Goal: Find contact information: Find contact information

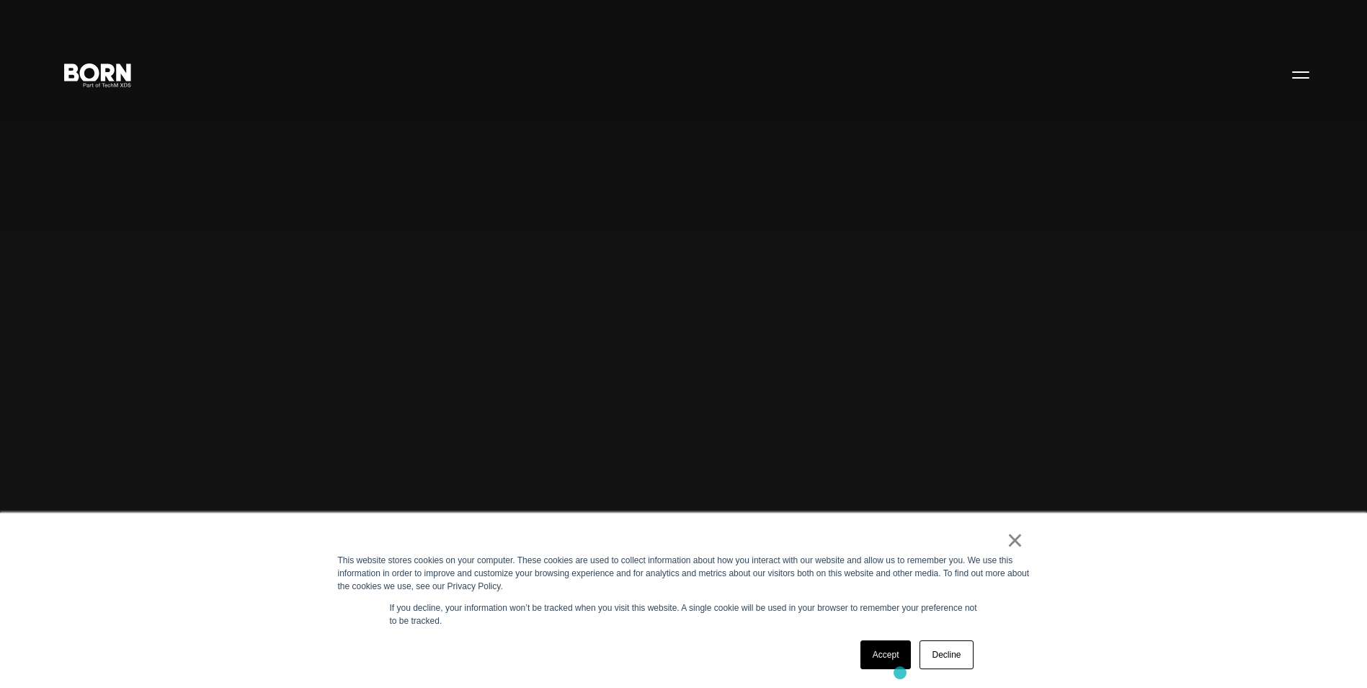
click at [900, 672] on div "Accept Decline" at bounding box center [917, 654] width 122 height 37
click at [887, 646] on link "Accept" at bounding box center [886, 654] width 51 height 29
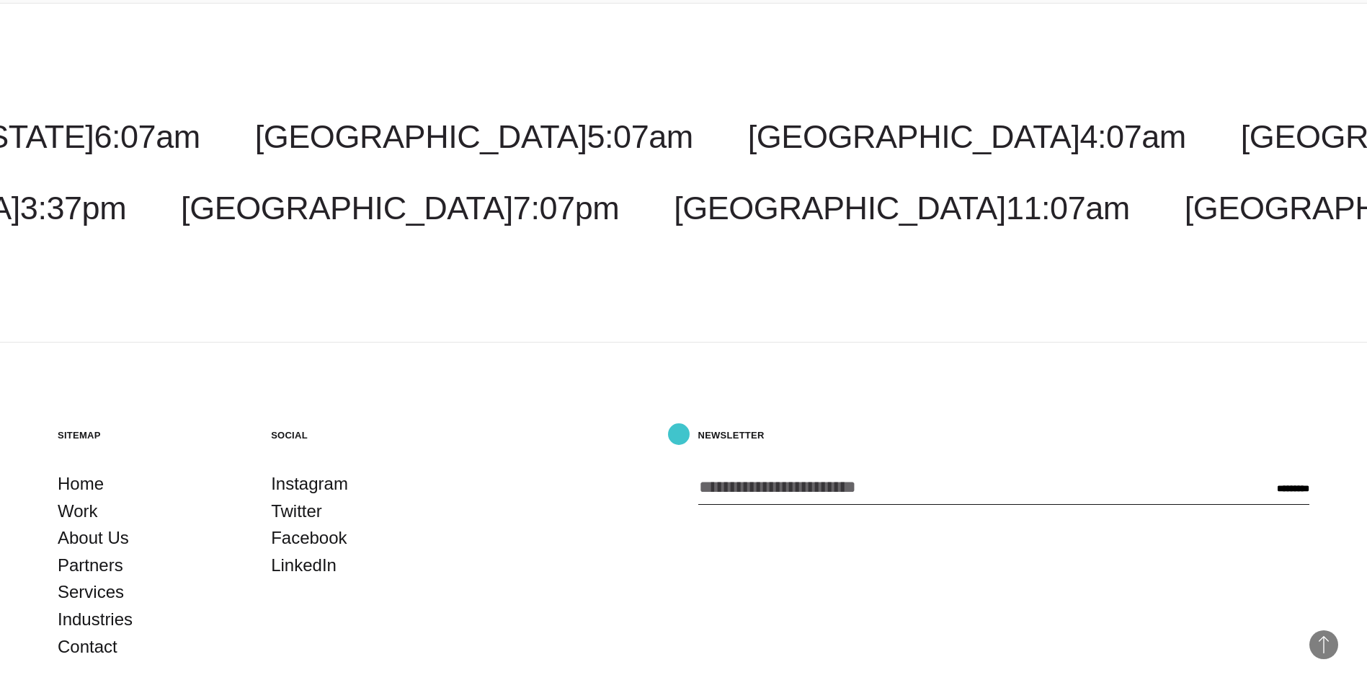
scroll to position [4699, 0]
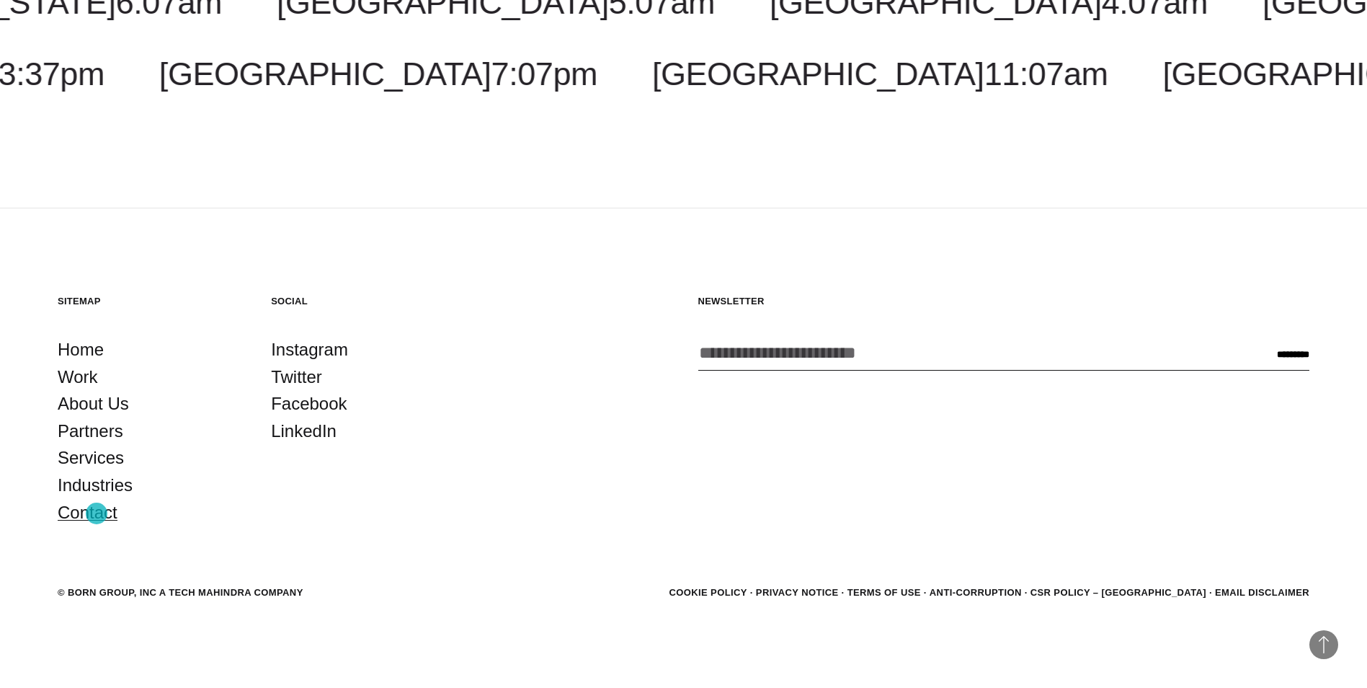
click at [97, 513] on link "Contact" at bounding box center [88, 512] width 60 height 27
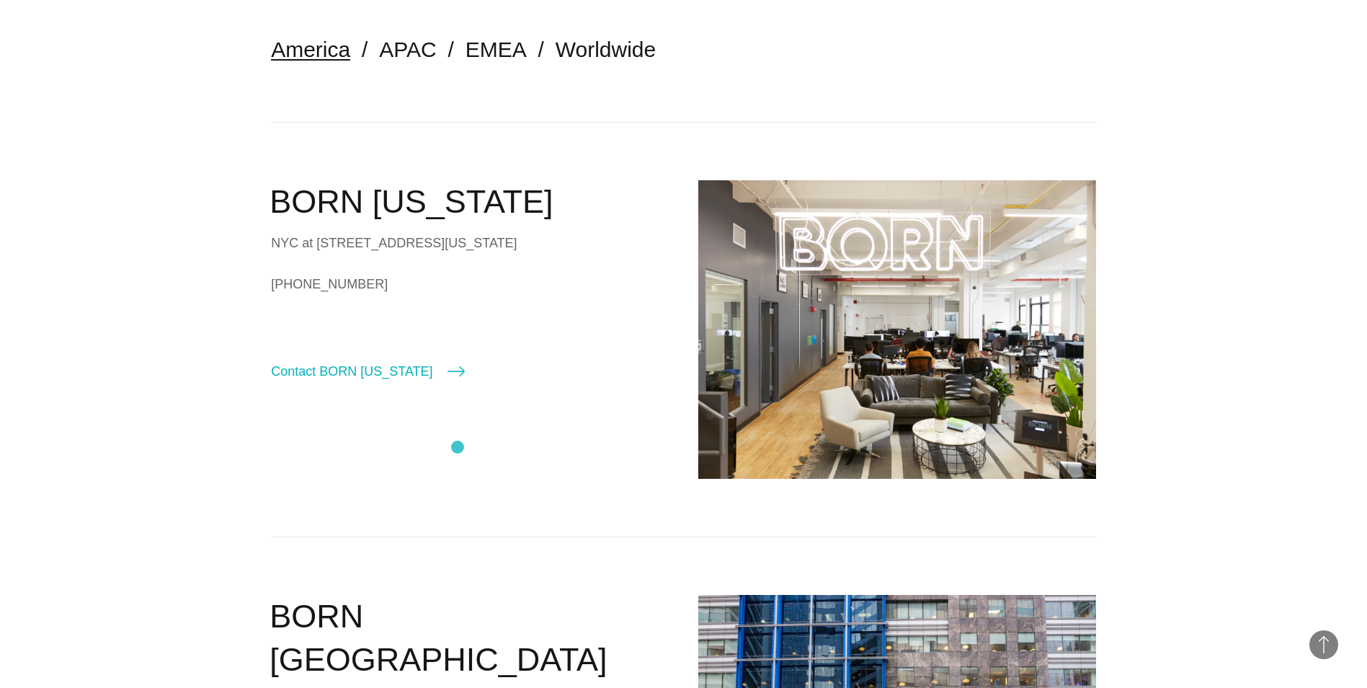
scroll to position [362, 0]
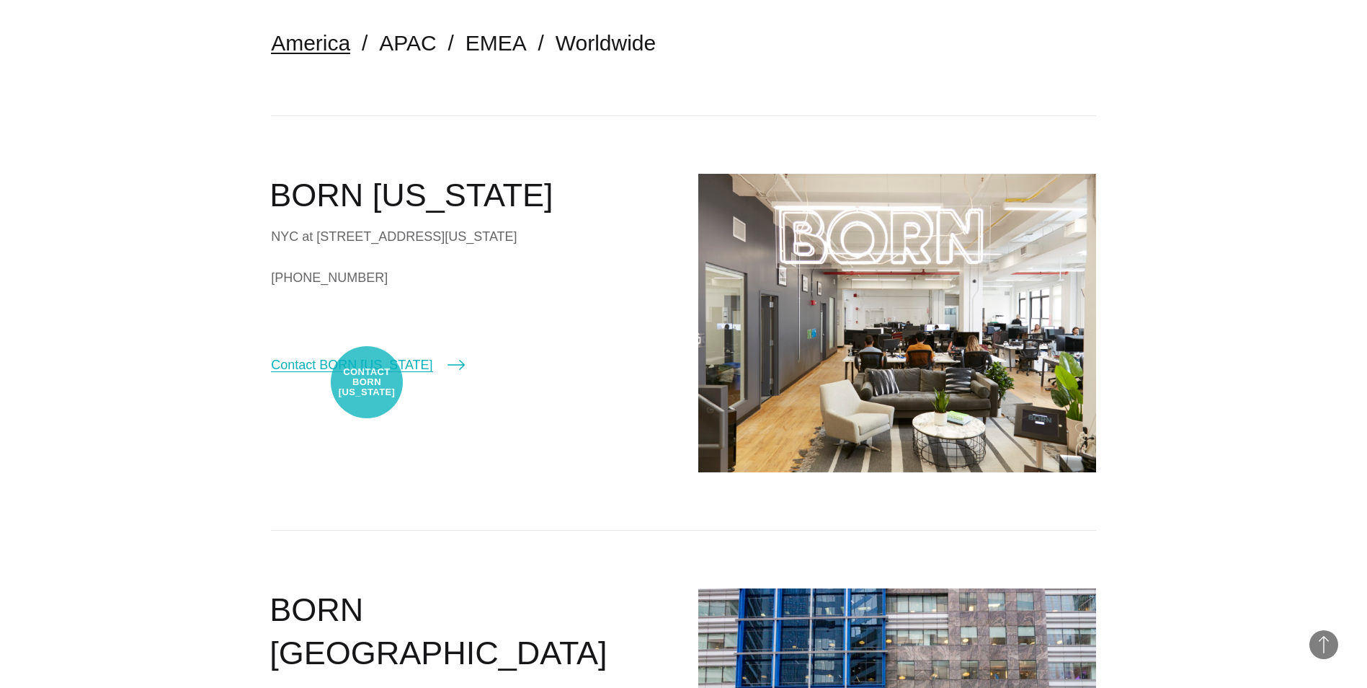
click at [367, 375] on link "Contact BORN New York" at bounding box center [367, 365] width 193 height 20
select select "********"
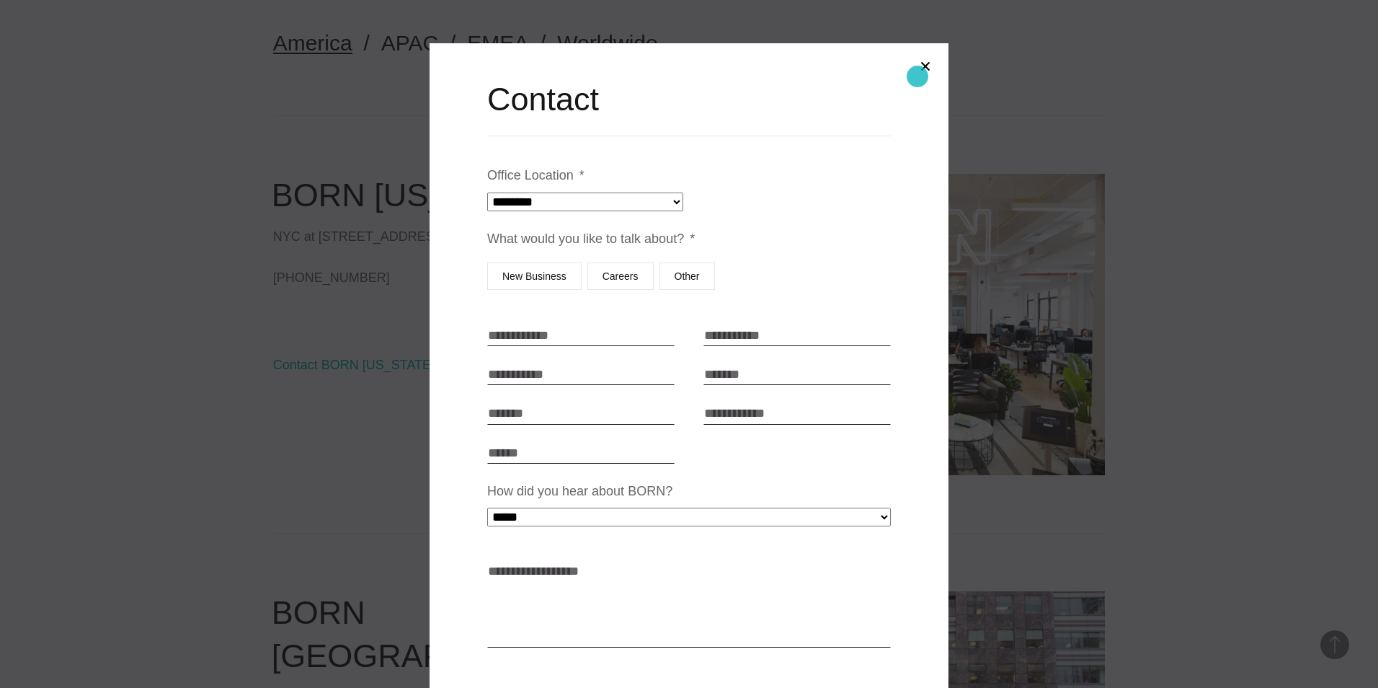
click at [922, 66] on button "Close modal" at bounding box center [925, 66] width 35 height 35
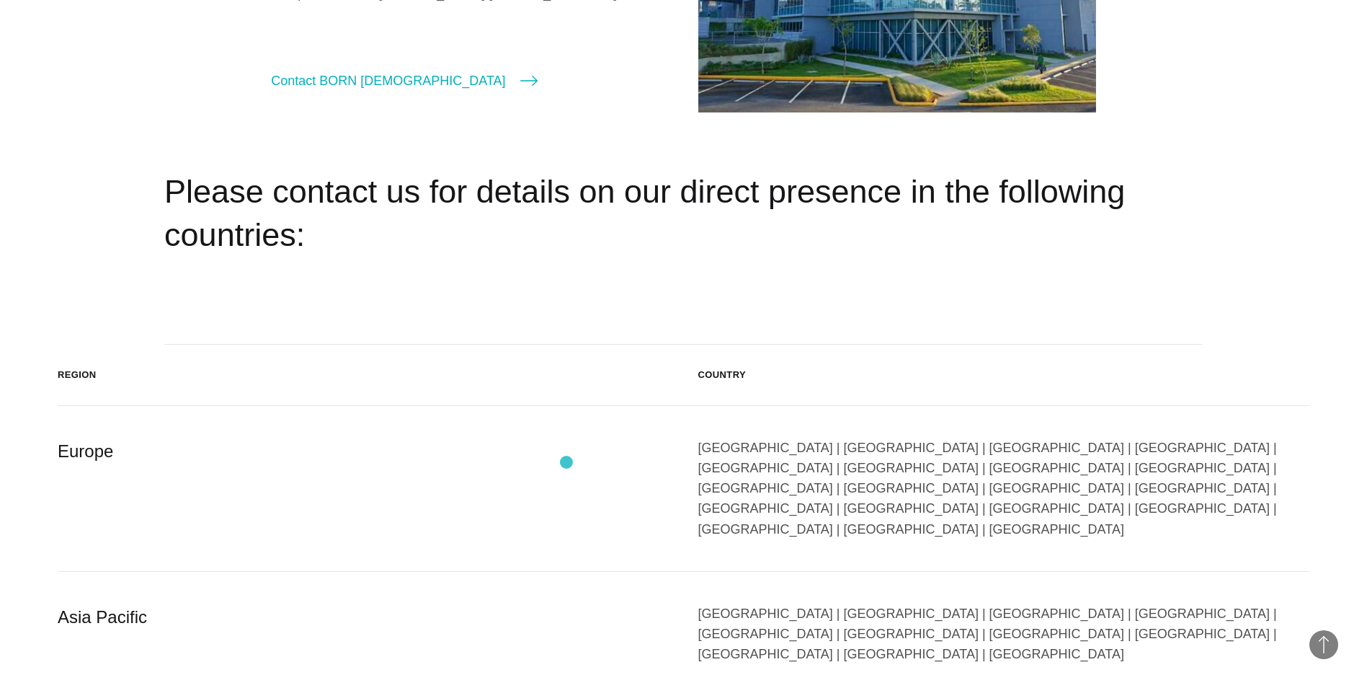
scroll to position [2452, 0]
